Goal: Transaction & Acquisition: Purchase product/service

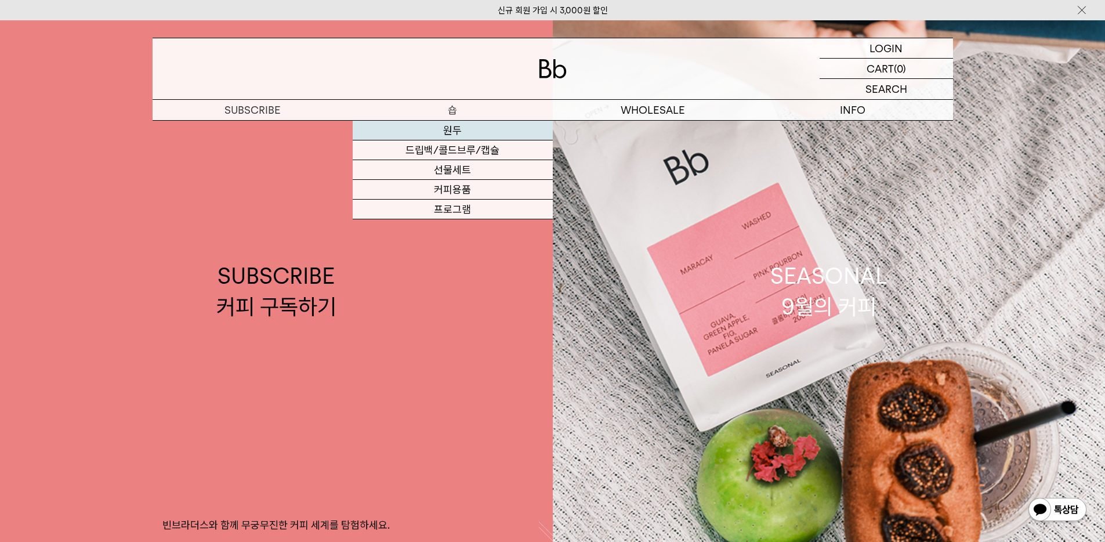
click at [476, 127] on link "원두" at bounding box center [453, 131] width 200 height 20
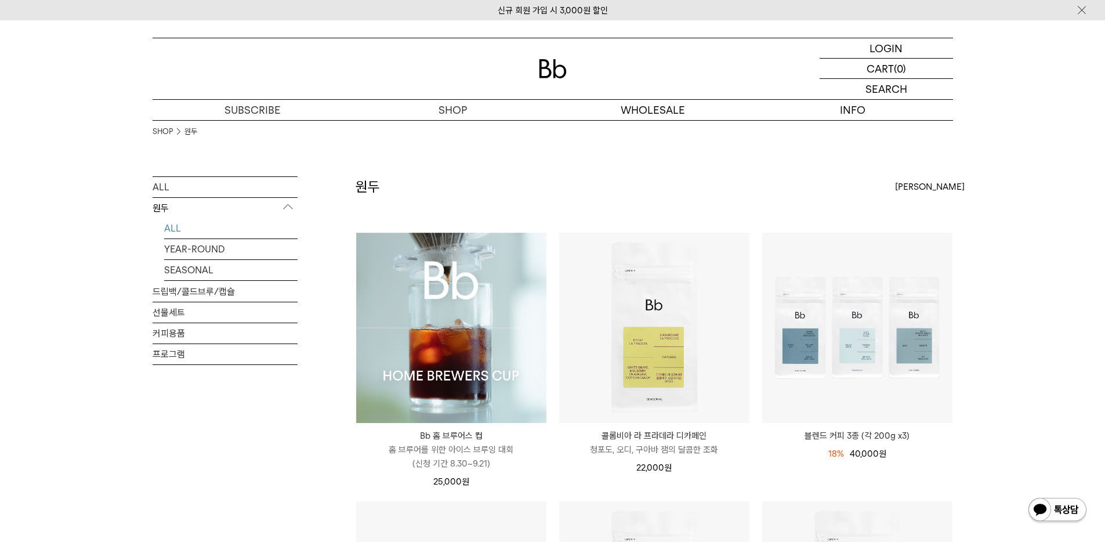
click at [458, 269] on img at bounding box center [451, 328] width 190 height 190
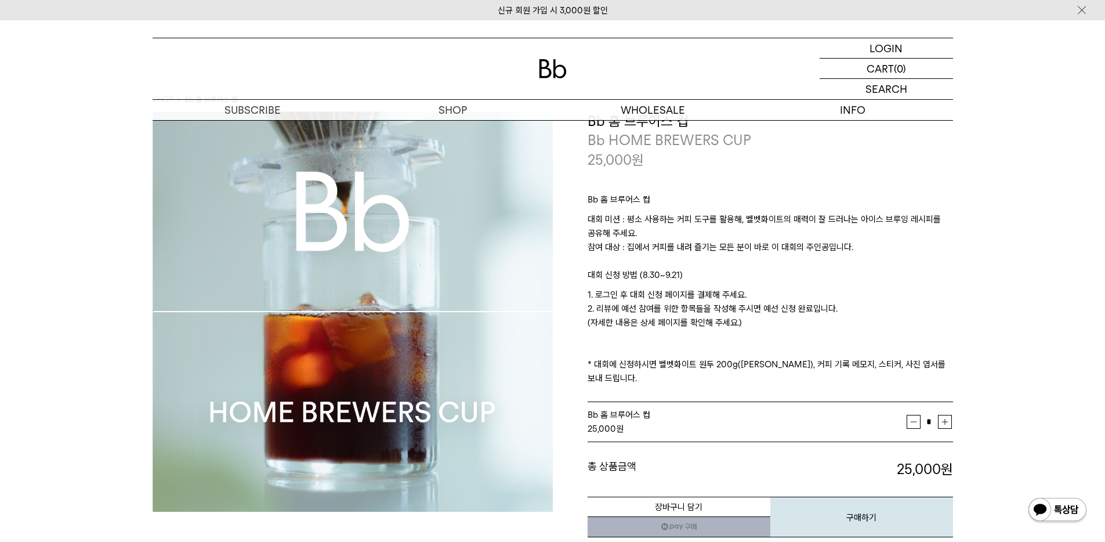
scroll to position [47, 0]
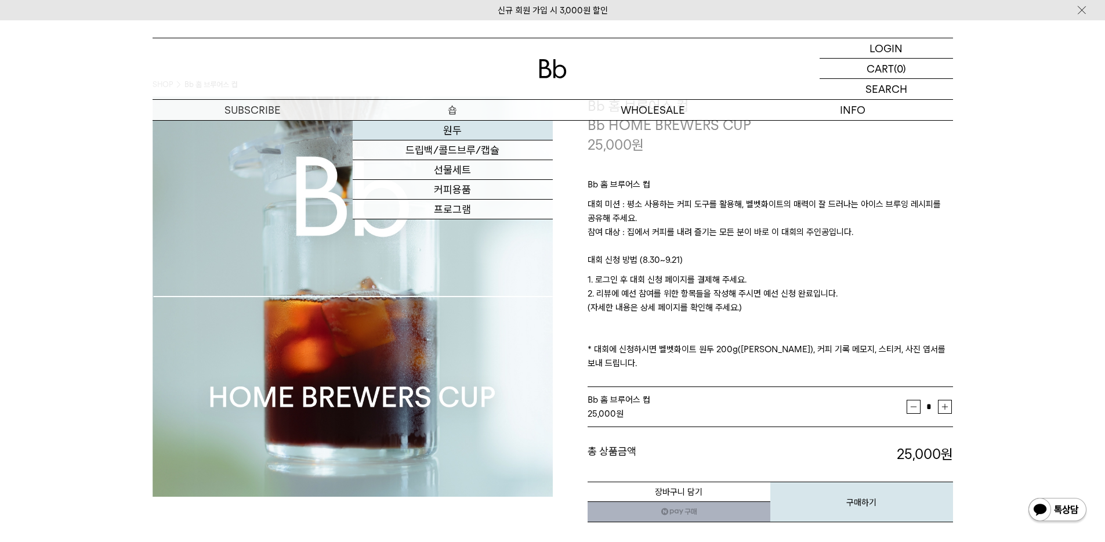
click at [440, 135] on link "원두" at bounding box center [453, 131] width 200 height 20
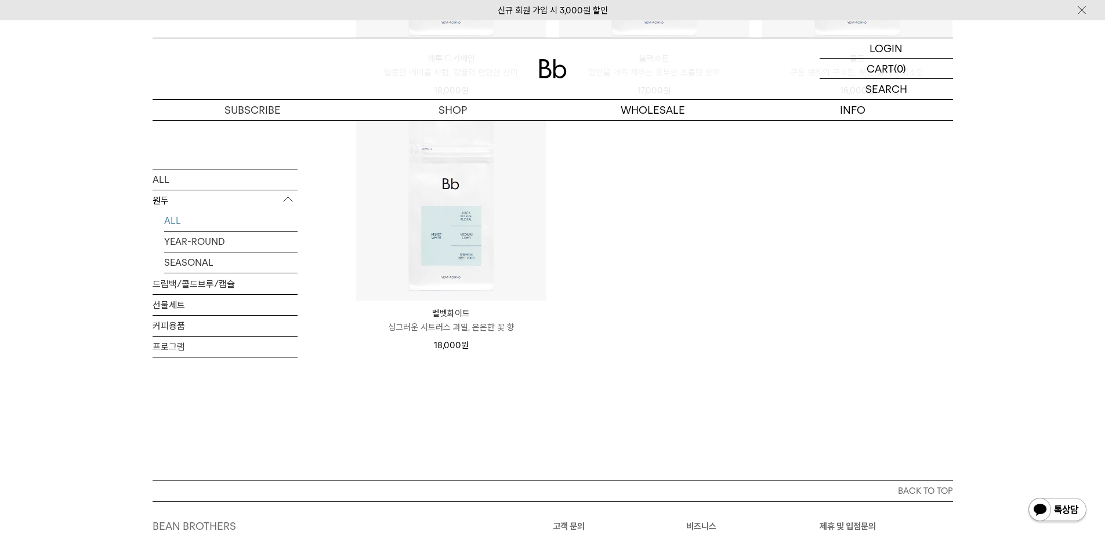
scroll to position [1178, 0]
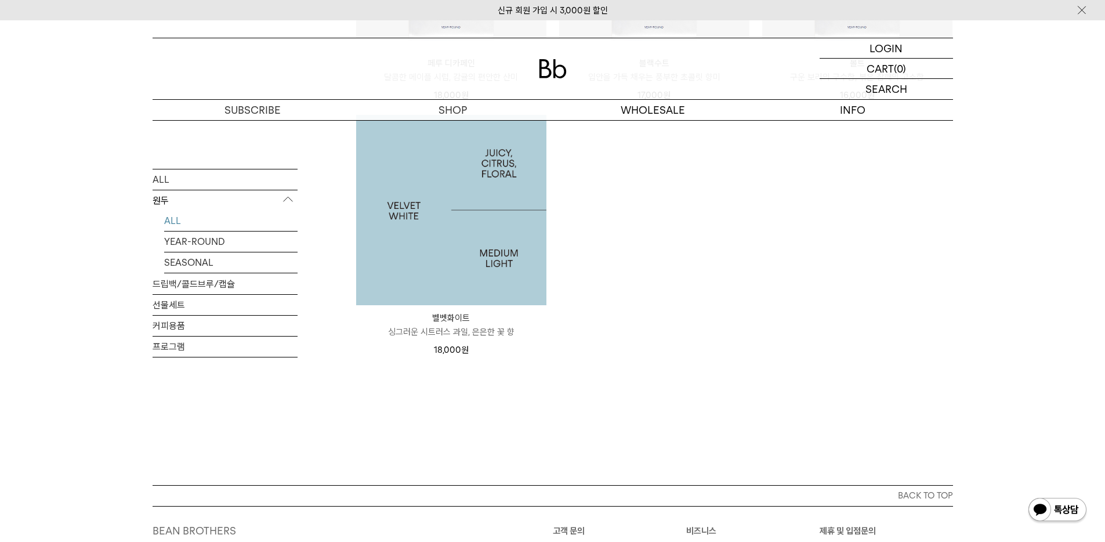
click at [503, 222] on img at bounding box center [451, 210] width 190 height 190
